Goal: Information Seeking & Learning: Learn about a topic

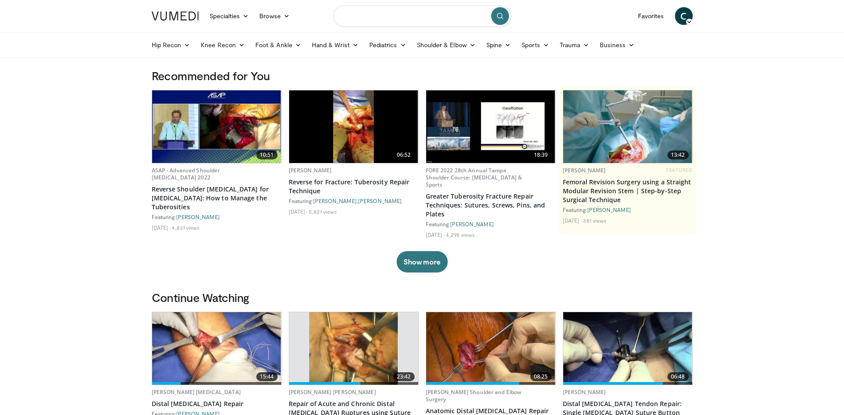
click at [360, 15] on input "Search topics, interventions" at bounding box center [422, 15] width 178 height 21
type input "**********"
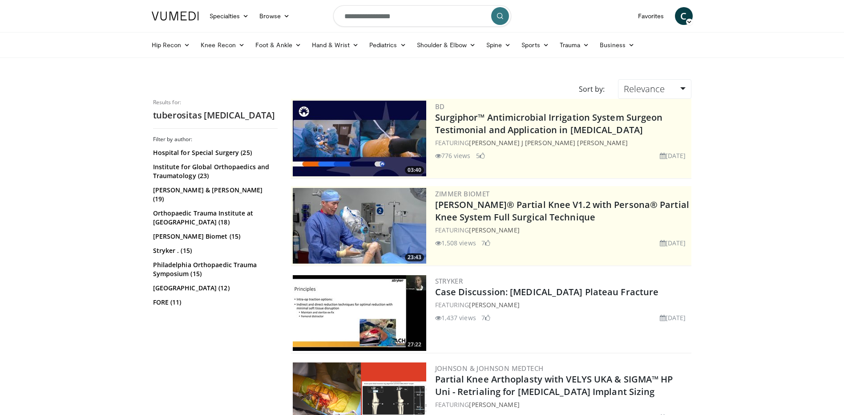
click at [399, 18] on input "**********" at bounding box center [422, 15] width 178 height 21
type input "**********"
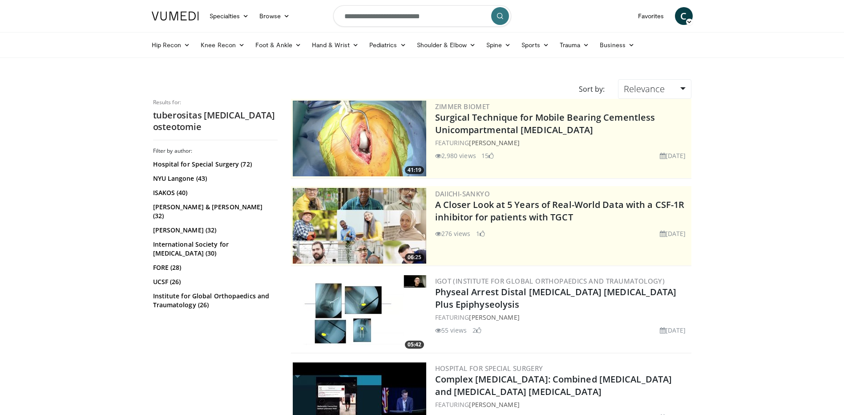
click at [445, 19] on input "**********" at bounding box center [422, 15] width 178 height 21
type input "**********"
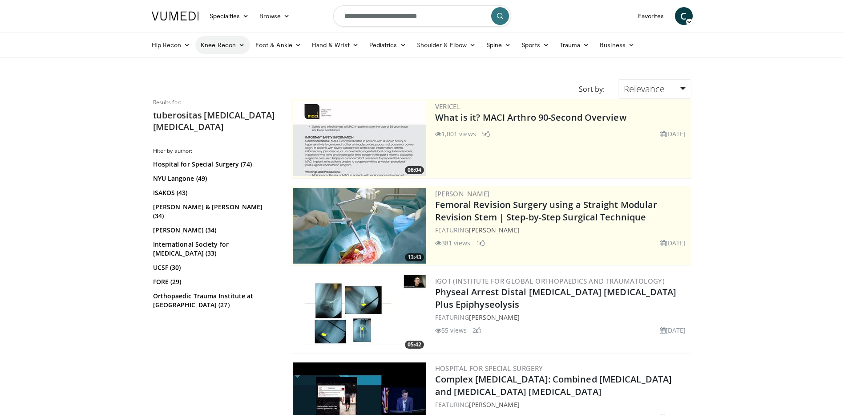
click at [236, 44] on link "Knee Recon" at bounding box center [222, 45] width 55 height 18
click at [531, 44] on link "Sports" at bounding box center [535, 45] width 38 height 18
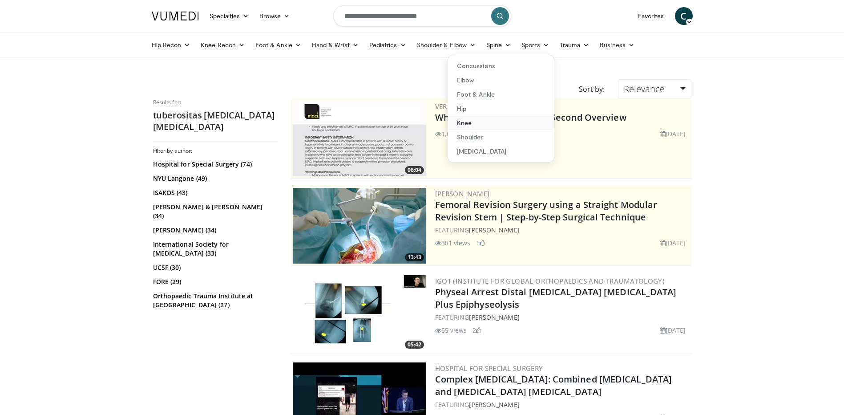
click at [451, 119] on link "Knee" at bounding box center [501, 123] width 106 height 14
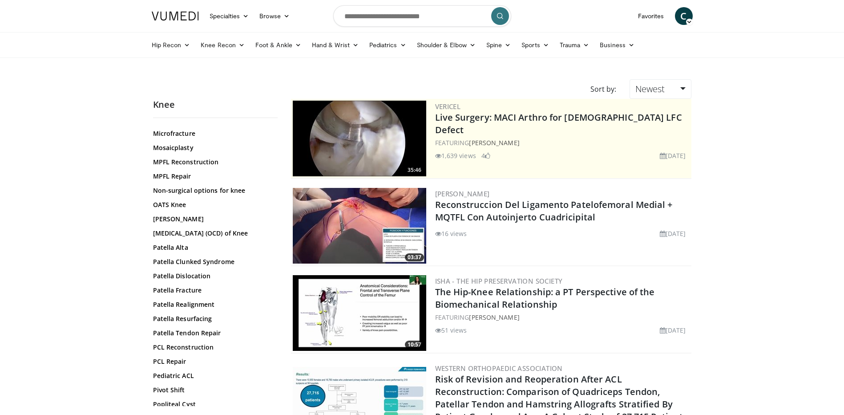
scroll to position [756, 0]
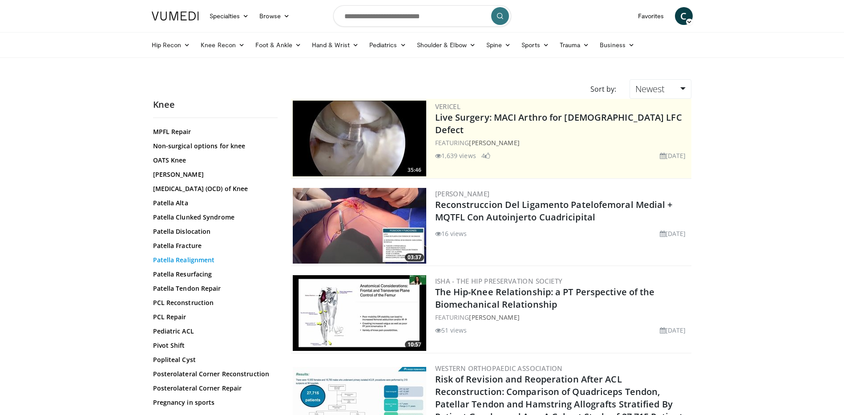
click at [198, 264] on link "Patella Realignment" at bounding box center [213, 259] width 120 height 9
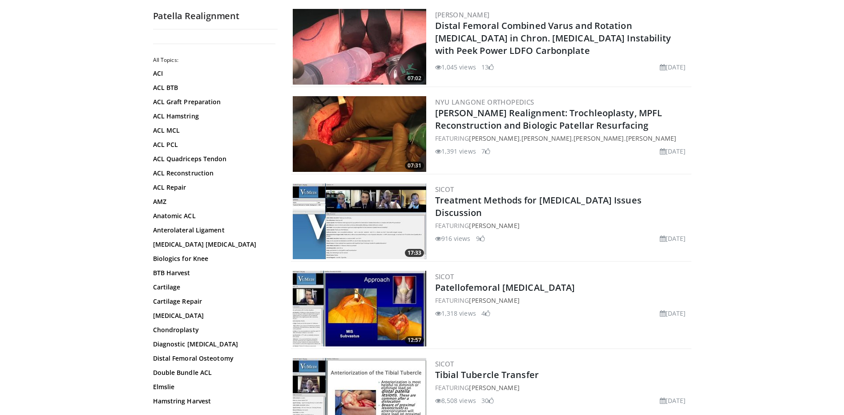
scroll to position [1023, 0]
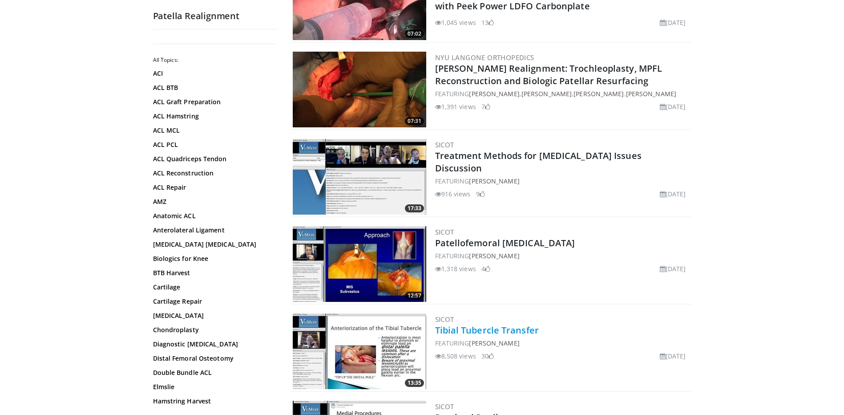
click at [489, 327] on link "Tibial Tubercle Transfer" at bounding box center [487, 330] width 104 height 12
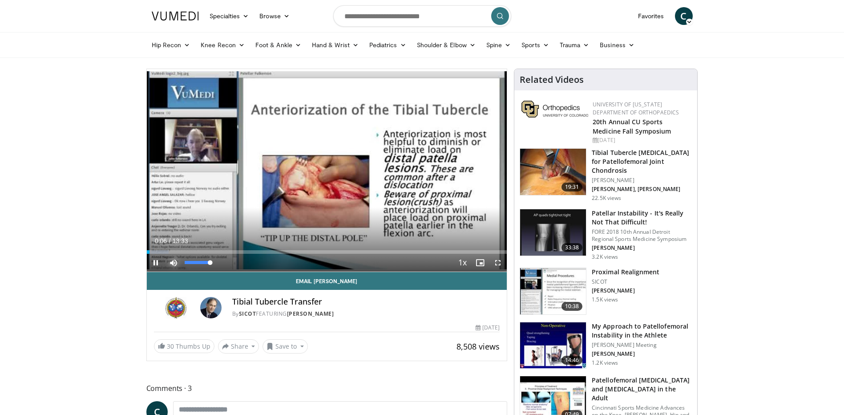
click at [173, 261] on span "Video Player" at bounding box center [174, 263] width 18 height 18
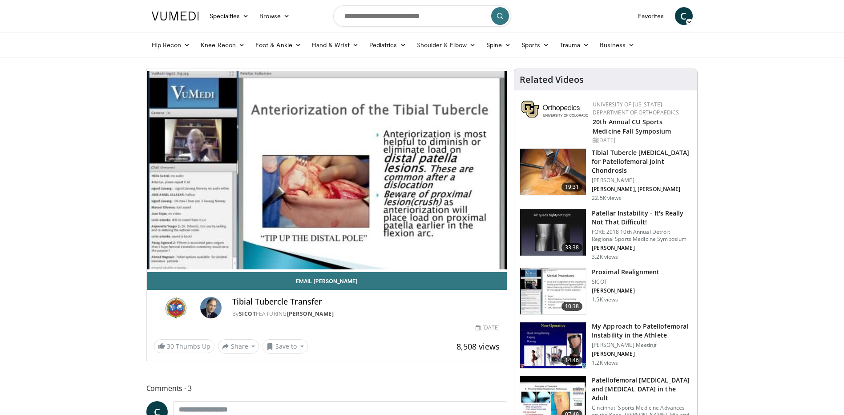
click at [545, 167] on img at bounding box center [553, 172] width 66 height 46
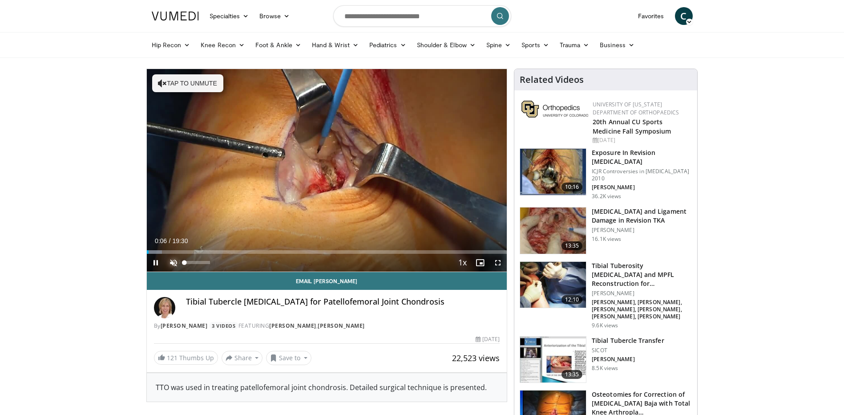
click at [172, 262] on span "Video Player" at bounding box center [174, 263] width 18 height 18
drag, startPoint x: 209, startPoint y: 263, endPoint x: 195, endPoint y: 262, distance: 13.8
click at [195, 262] on div "Volume Level" at bounding box center [190, 262] width 11 height 3
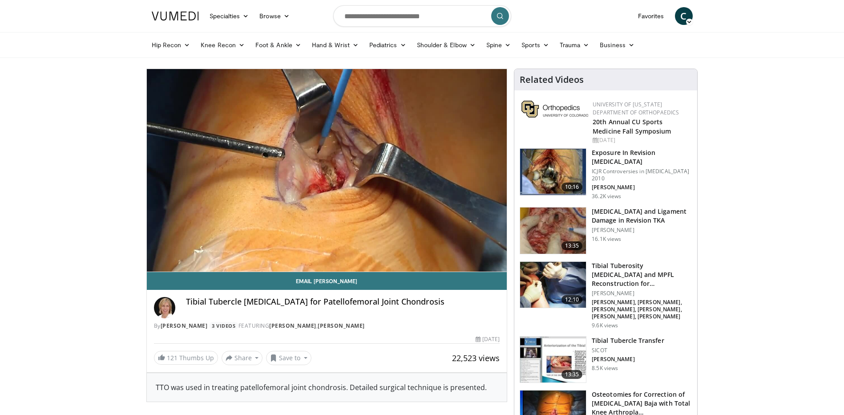
click at [208, 246] on div "10 seconds Tap to unmute" at bounding box center [327, 170] width 360 height 202
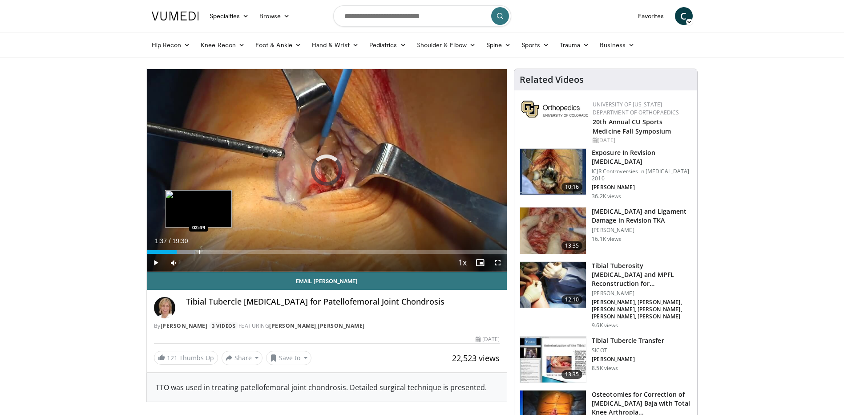
click at [199, 253] on div "Progress Bar" at bounding box center [199, 252] width 1 height 4
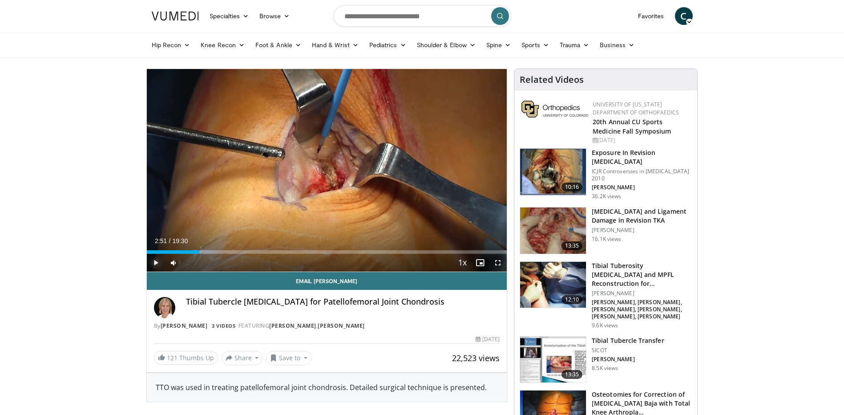
click at [157, 260] on span "Video Player" at bounding box center [156, 263] width 18 height 18
click at [245, 251] on div "Progress Bar" at bounding box center [245, 252] width 1 height 4
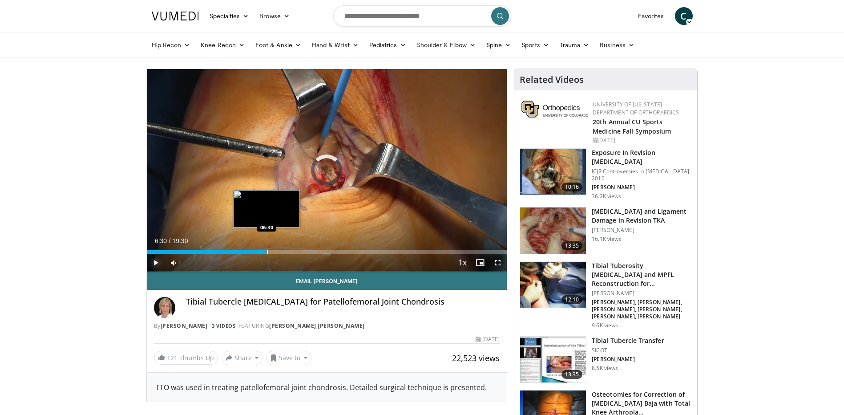
click at [267, 249] on div "Loaded : 31.61% 06:30 06:30" at bounding box center [327, 249] width 360 height 8
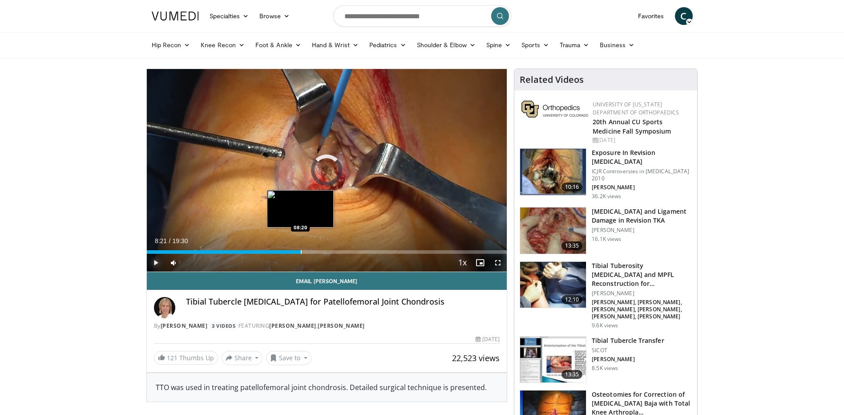
click at [301, 249] on div "Loaded : 39.30% 08:21 08:20" at bounding box center [327, 249] width 360 height 8
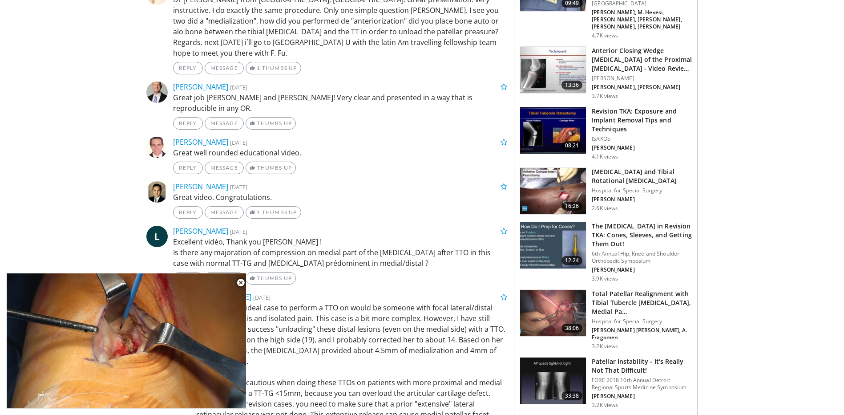
scroll to position [845, 0]
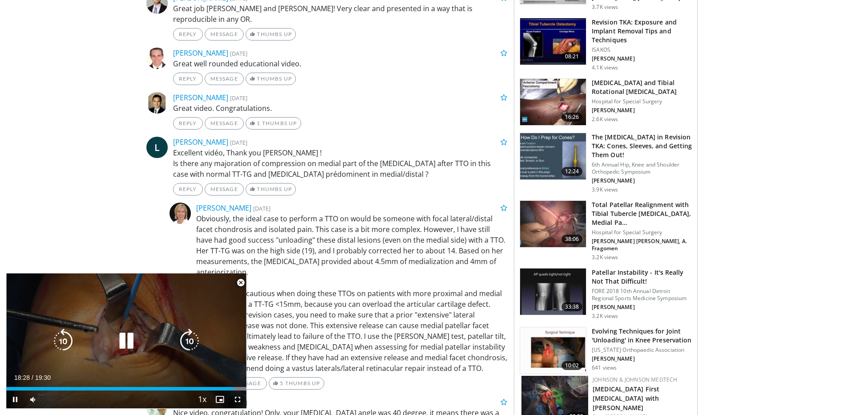
click at [121, 336] on icon "Video Player" at bounding box center [126, 340] width 25 height 25
